Goal: Use online tool/utility

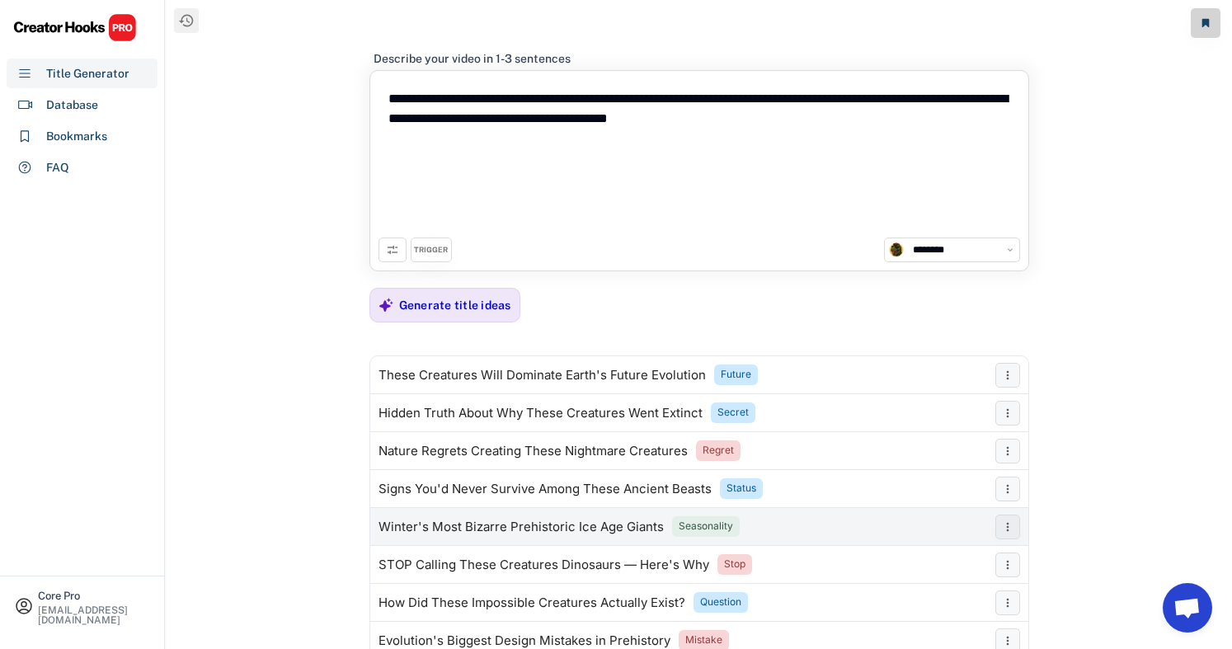
select select "**********"
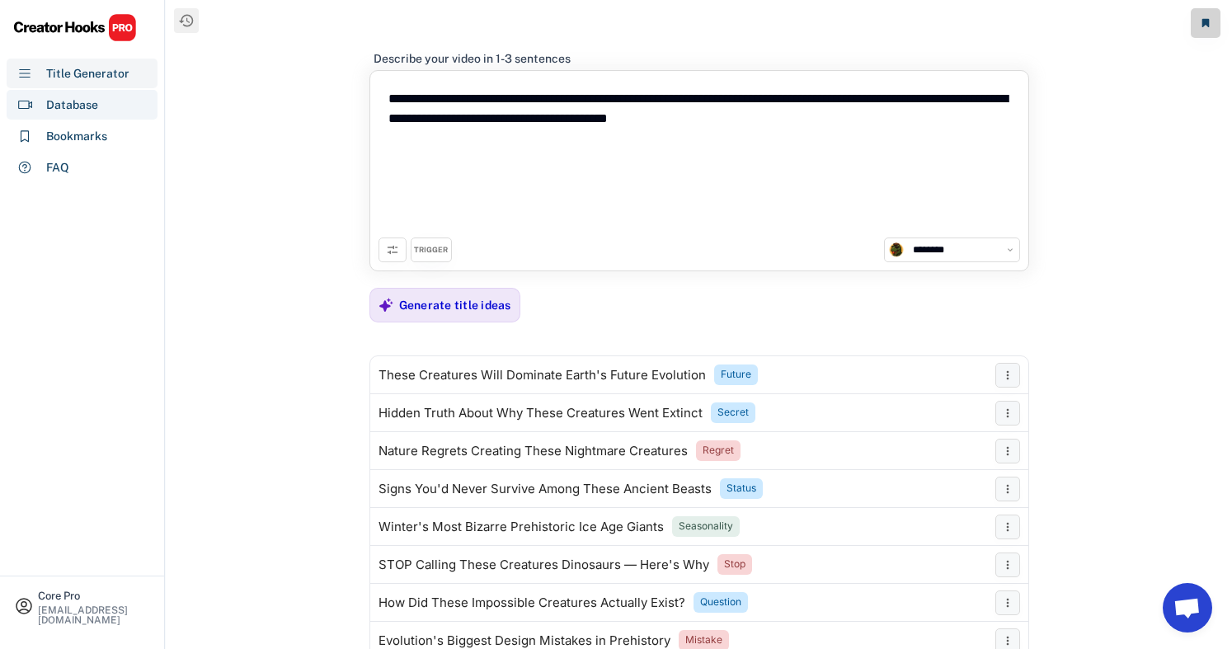
click at [102, 112] on div "Database" at bounding box center [82, 105] width 151 height 30
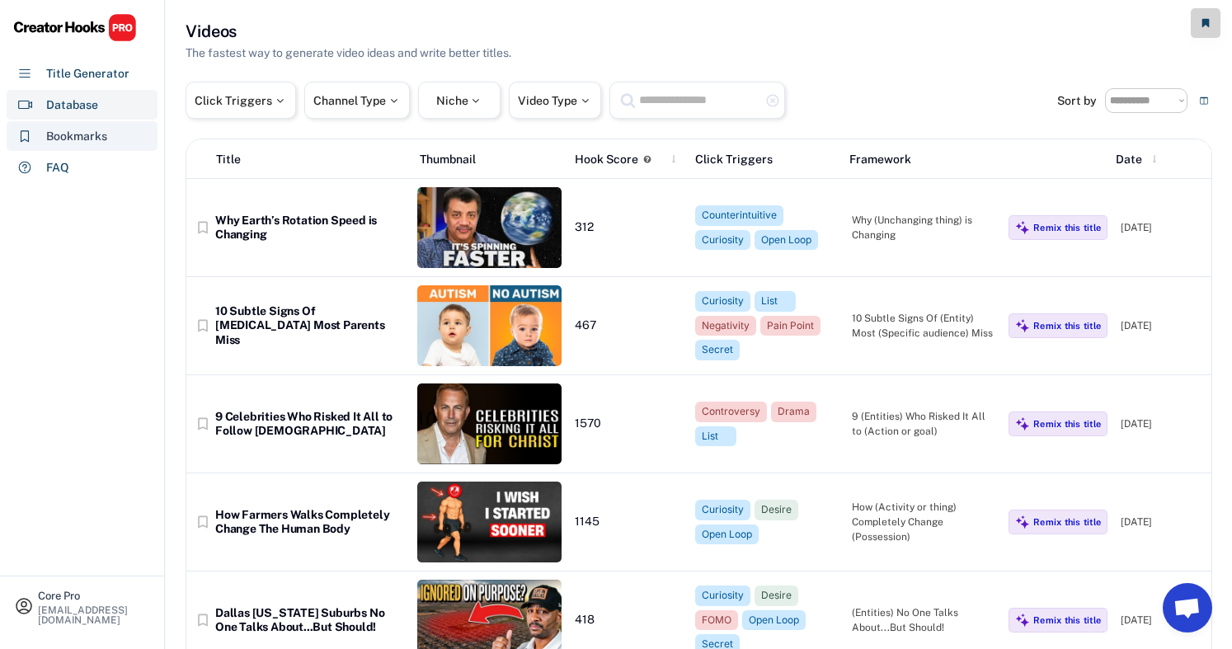
click at [107, 135] on div "Bookmarks" at bounding box center [82, 136] width 151 height 30
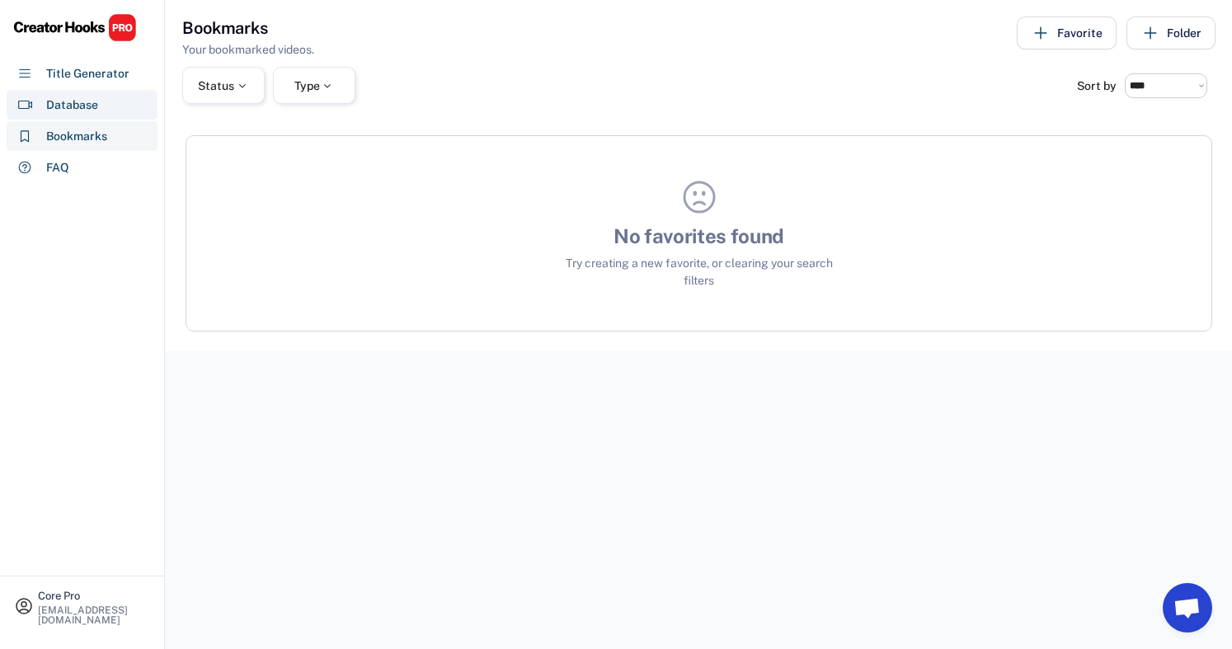
click at [111, 107] on div "Database" at bounding box center [82, 105] width 151 height 30
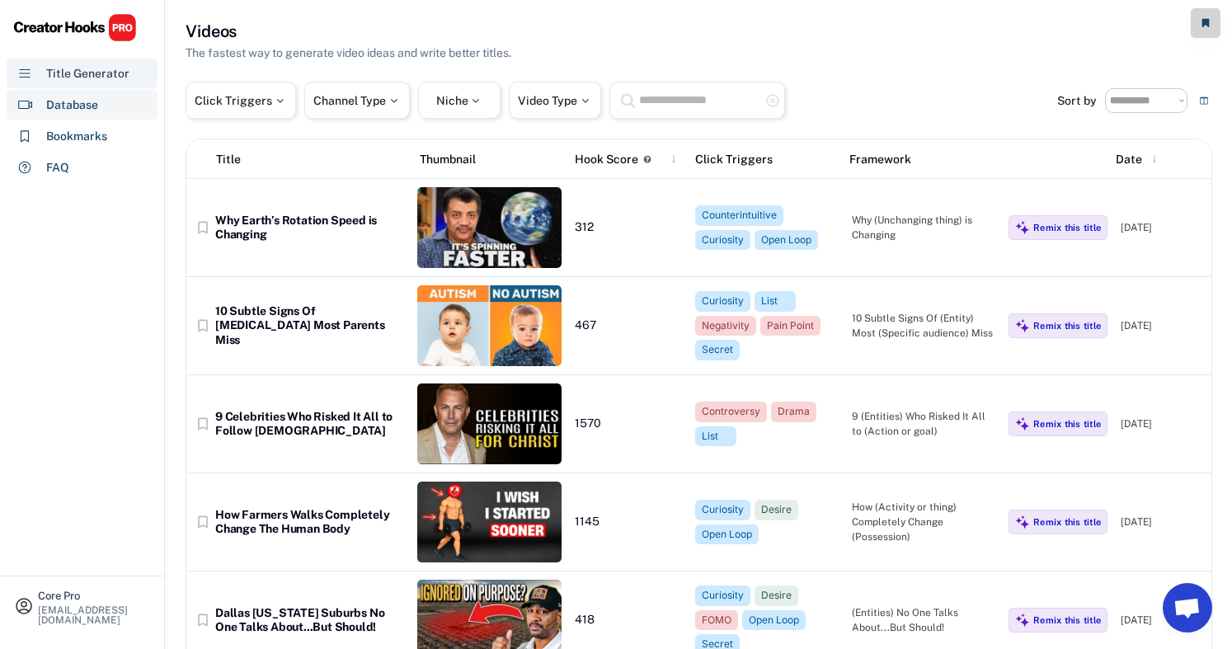
click at [113, 83] on div "Title Generator" at bounding box center [82, 74] width 151 height 30
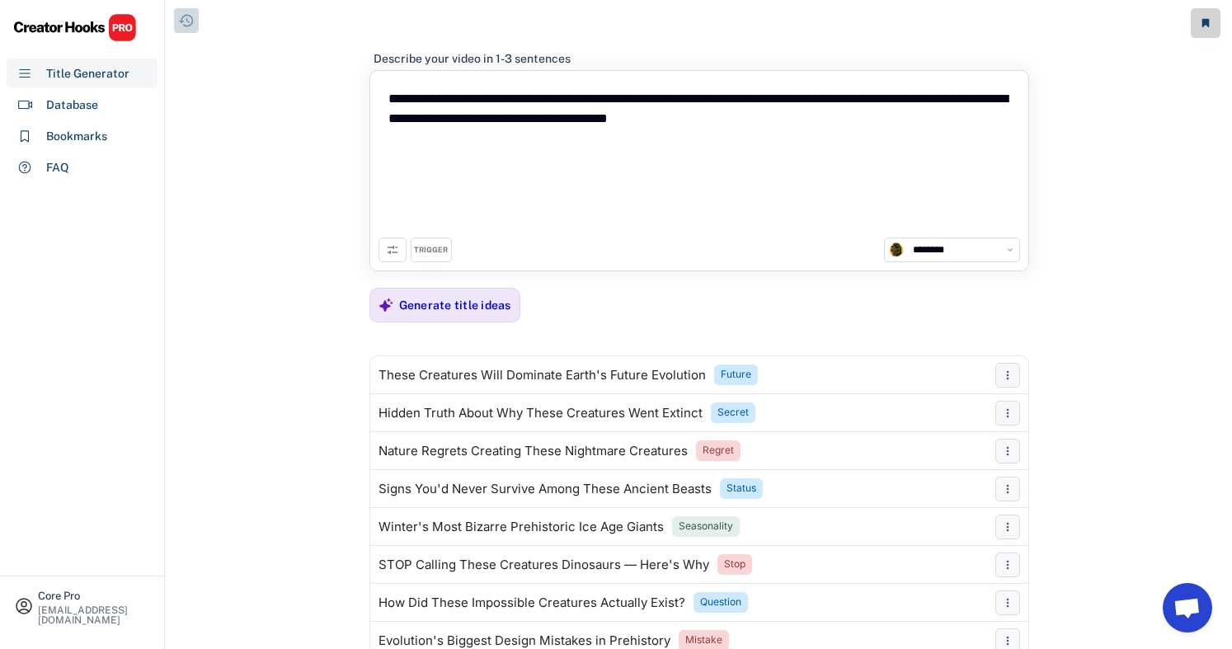
click at [190, 21] on icon at bounding box center [186, 20] width 16 height 16
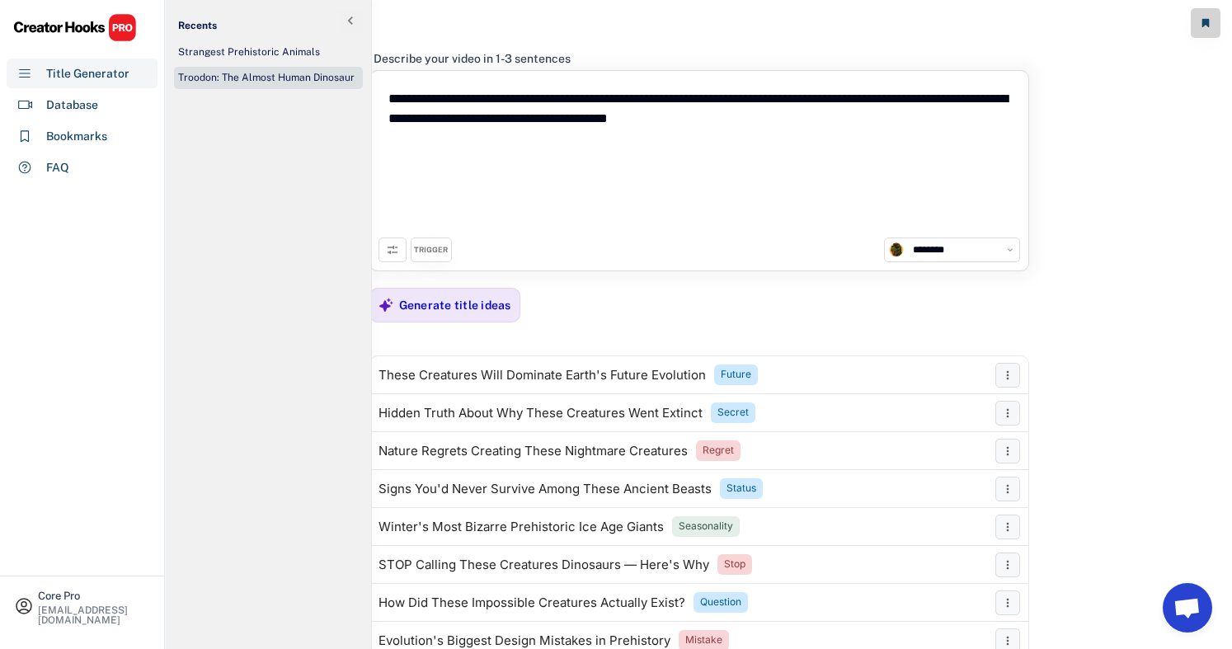
click at [303, 81] on div "Troodon: The Almost Human Dinosaur" at bounding box center [266, 78] width 176 height 14
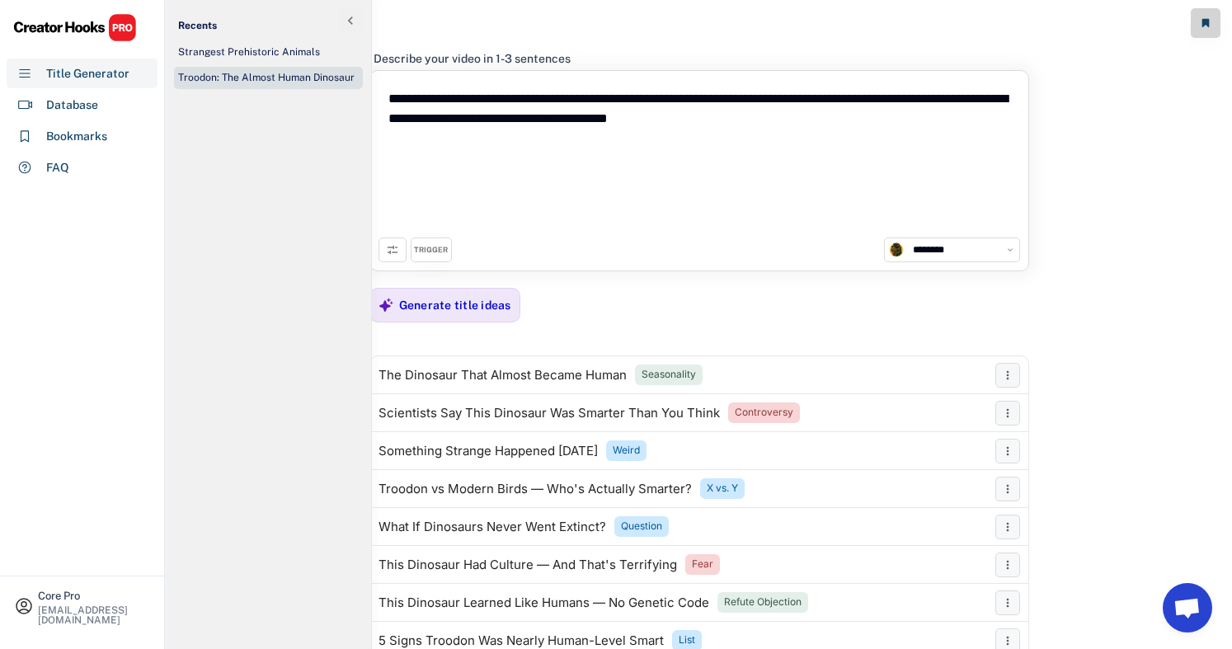
click at [910, 34] on div at bounding box center [699, 35] width 660 height 4
click at [679, 287] on div "**********" at bounding box center [699, 400] width 660 height 734
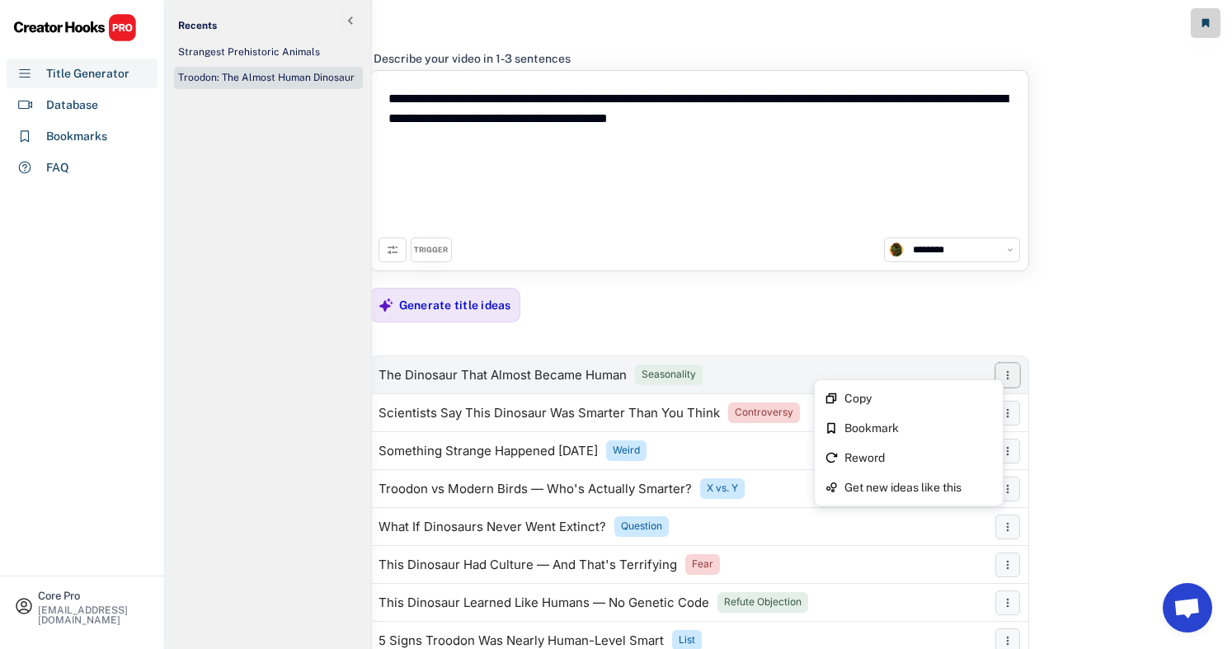
click at [1013, 379] on icon at bounding box center [1007, 375] width 13 height 13
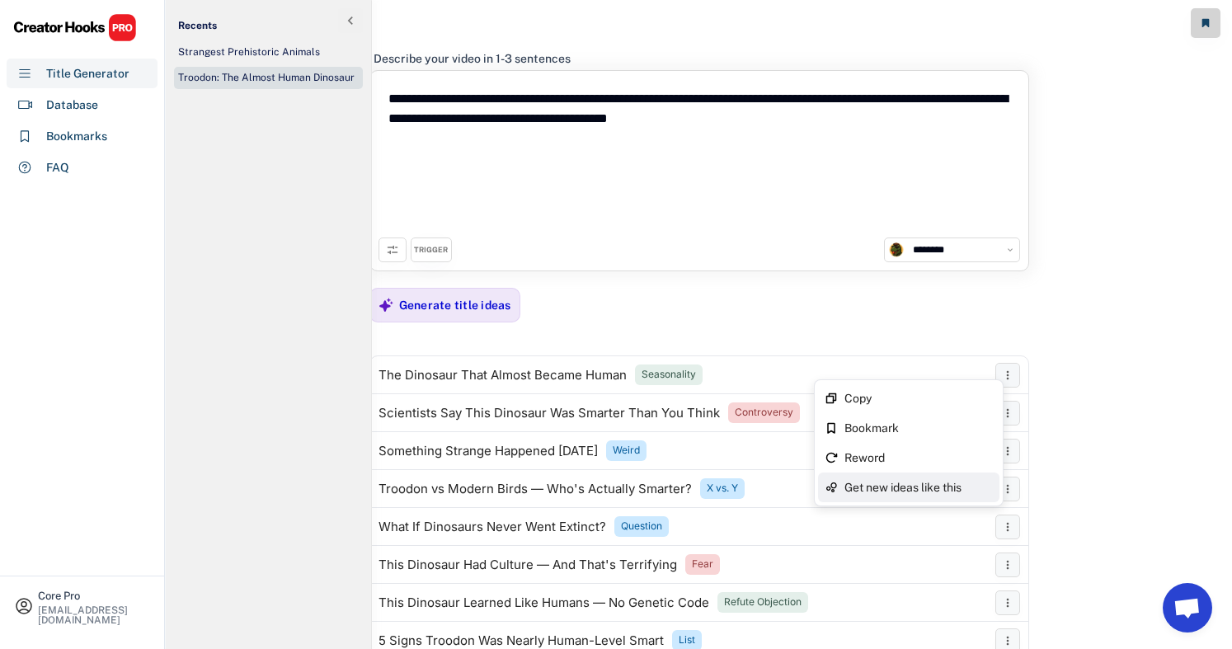
click at [925, 482] on div "Get new ideas like this" at bounding box center [918, 488] width 148 height 12
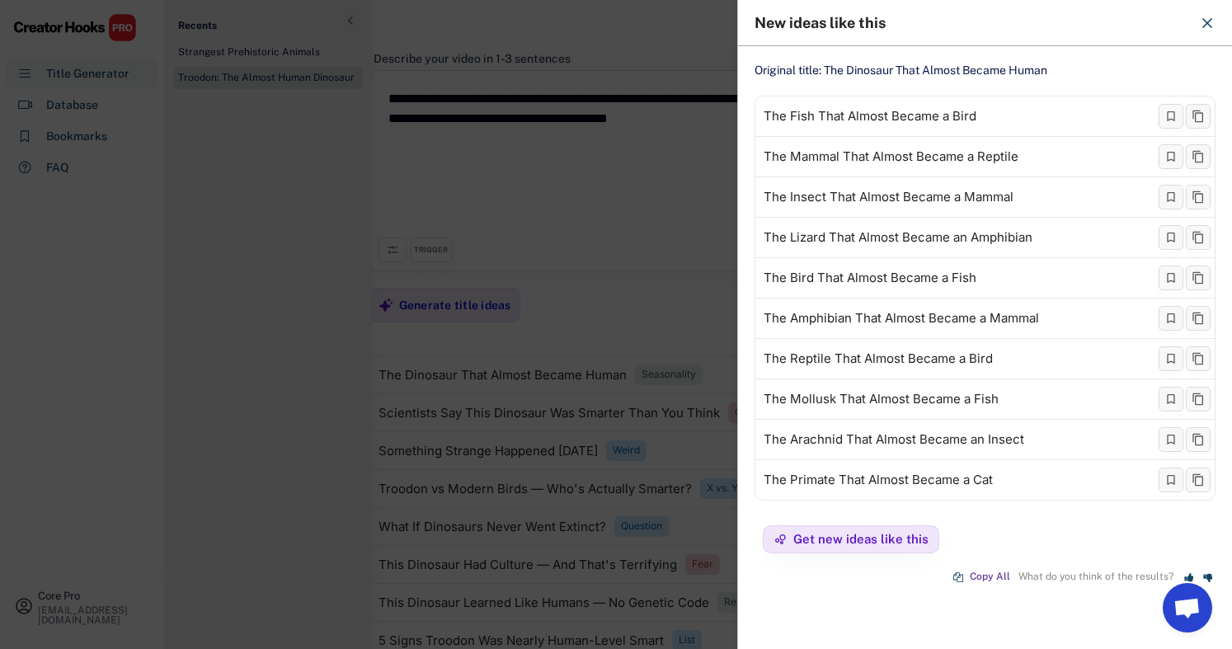
click at [1202, 16] on icon at bounding box center [1207, 23] width 16 height 16
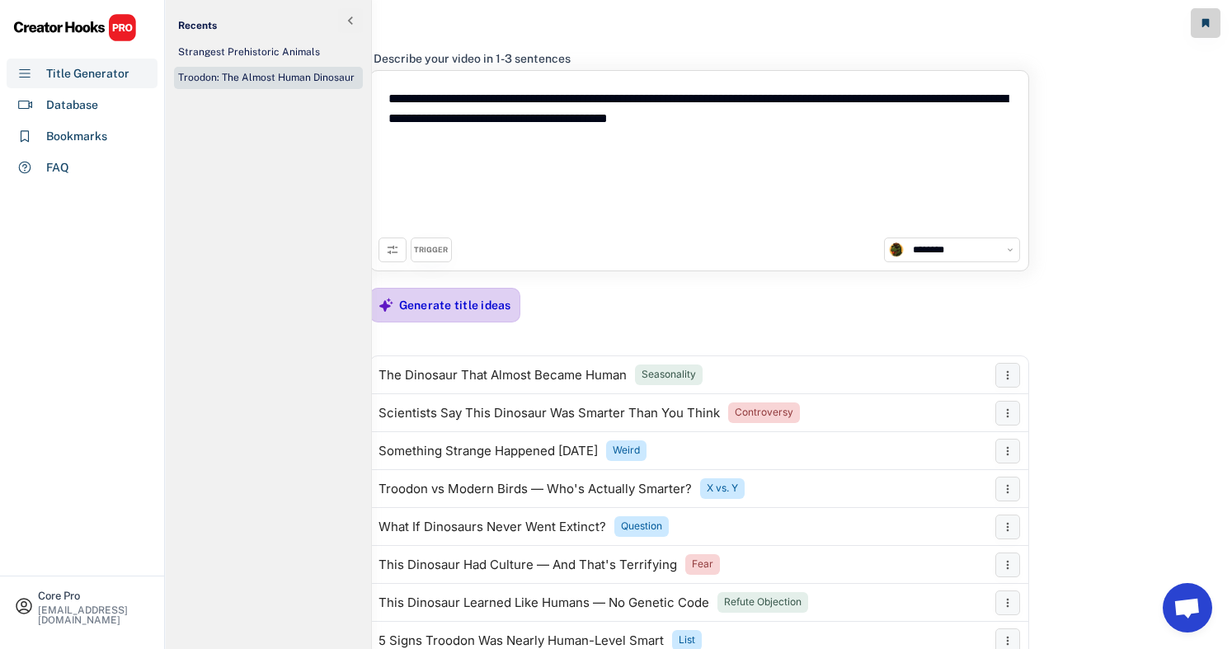
click at [422, 314] on div "Generate title ideas" at bounding box center [455, 305] width 112 height 33
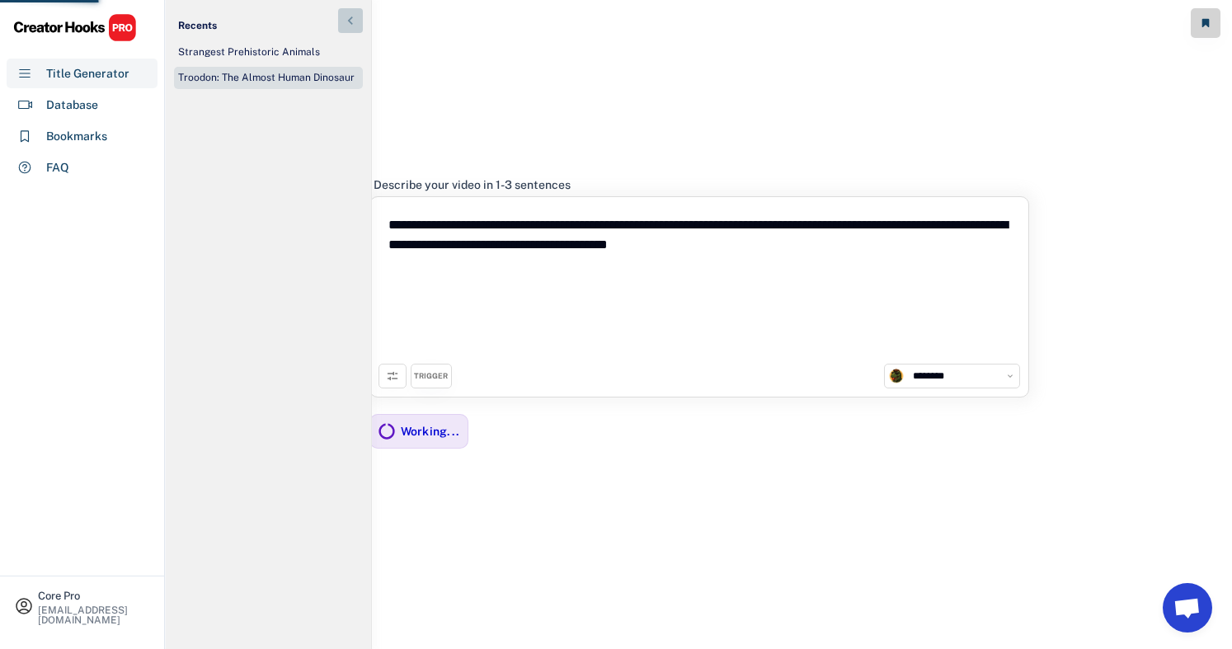
click at [350, 27] on icon at bounding box center [350, 20] width 16 height 16
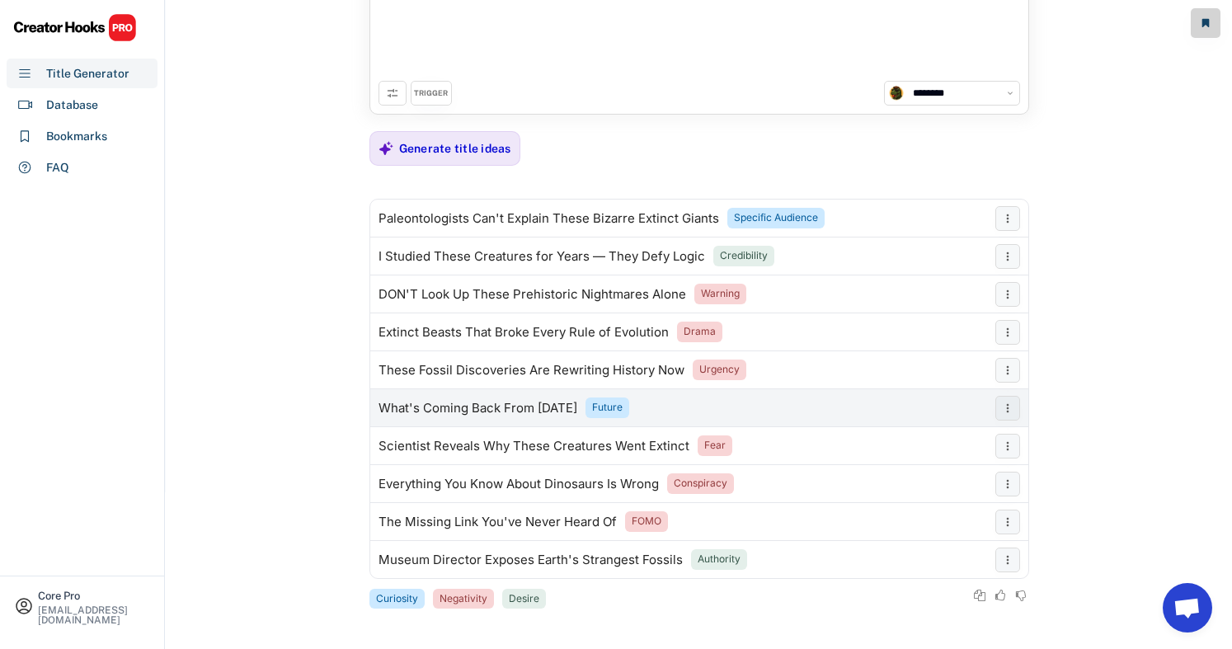
scroll to position [159, 0]
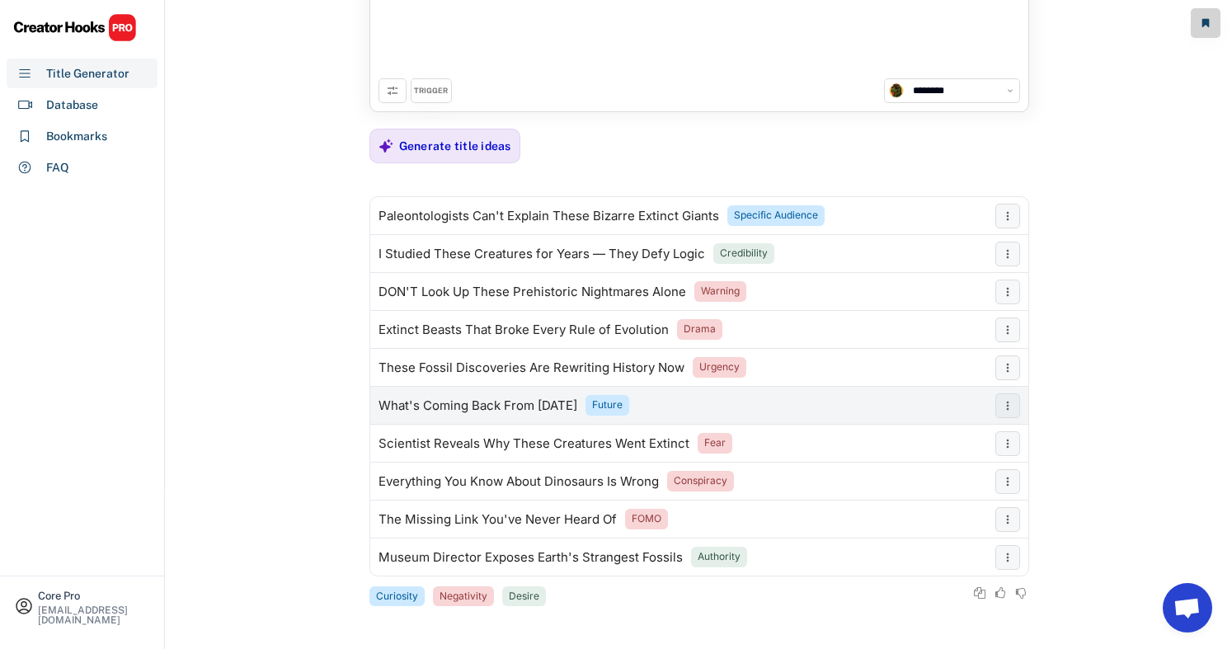
drag, startPoint x: 657, startPoint y: 408, endPoint x: 378, endPoint y: 412, distance: 279.6
click at [378, 412] on div "What's Coming Back From [DATE] Future" at bounding box center [678, 405] width 617 height 33
drag, startPoint x: 656, startPoint y: 407, endPoint x: 380, endPoint y: 411, distance: 276.3
click at [380, 411] on div "What's Coming Back From [DATE] Future" at bounding box center [678, 405] width 617 height 33
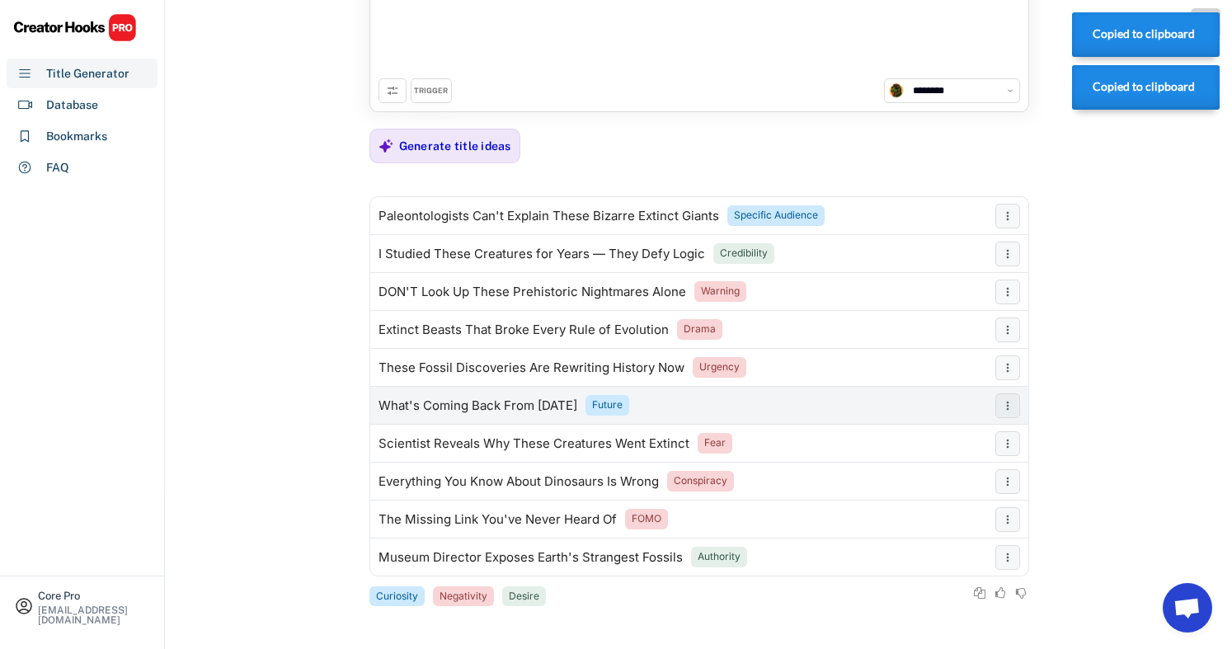
copy div "What's Coming Back From [DATE]"
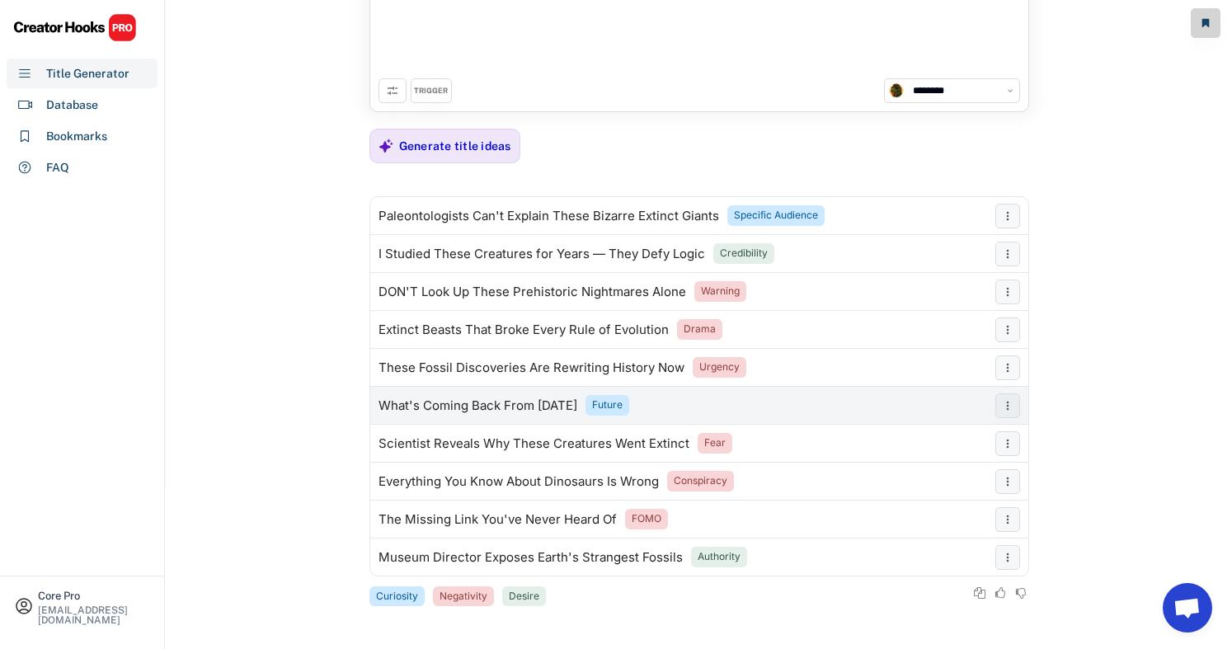
click at [577, 405] on div "What's Coming Back From [DATE]" at bounding box center [477, 405] width 199 height 13
